Goal: Check status: Check status

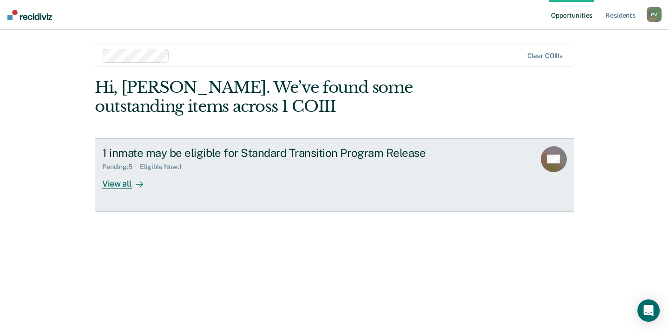
click at [257, 163] on div "Pending : 5 Eligible Now : 1" at bounding box center [265, 165] width 326 height 12
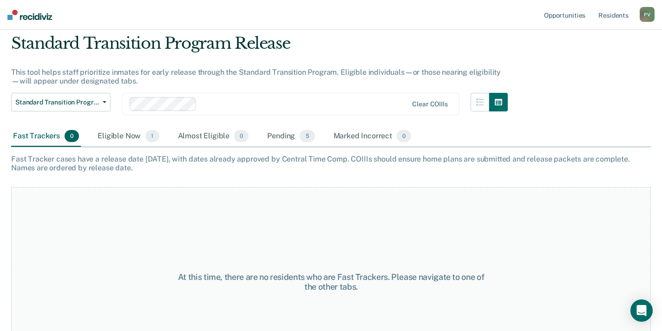
scroll to position [46, 0]
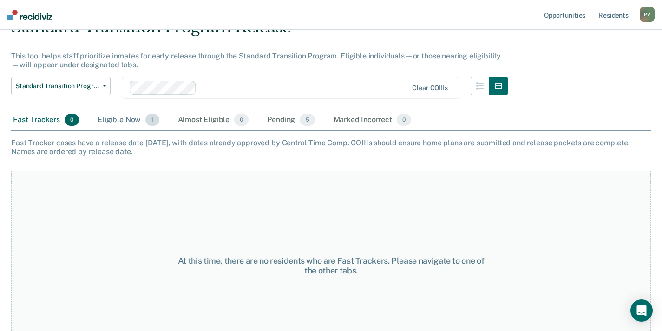
click at [130, 125] on div "Eligible Now 1" at bounding box center [128, 120] width 65 height 20
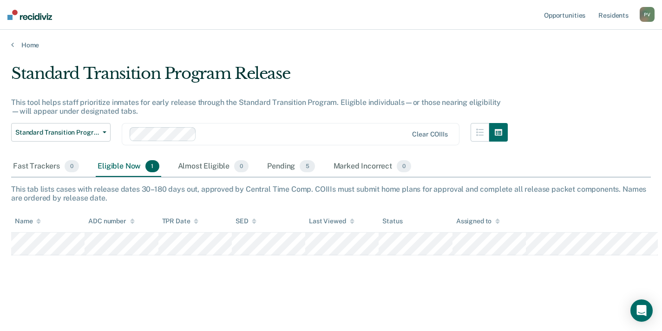
scroll to position [0, 0]
click at [291, 168] on div "Pending 5" at bounding box center [290, 167] width 51 height 20
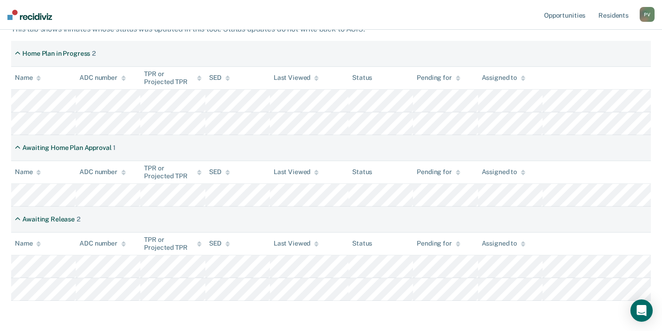
scroll to position [186, 0]
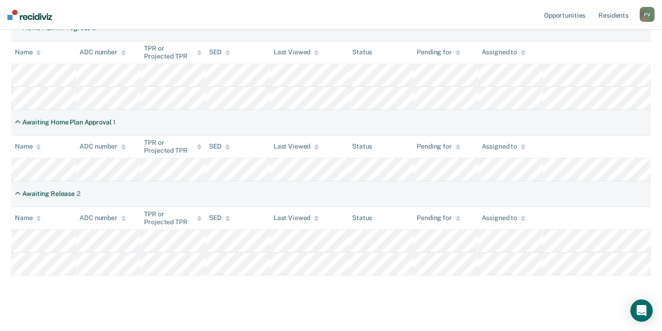
click at [501, 304] on main "Standard Transition Program Release This tool helps staff prioritize inmates fo…" at bounding box center [331, 101] width 662 height 476
